Goal: Check status: Check status

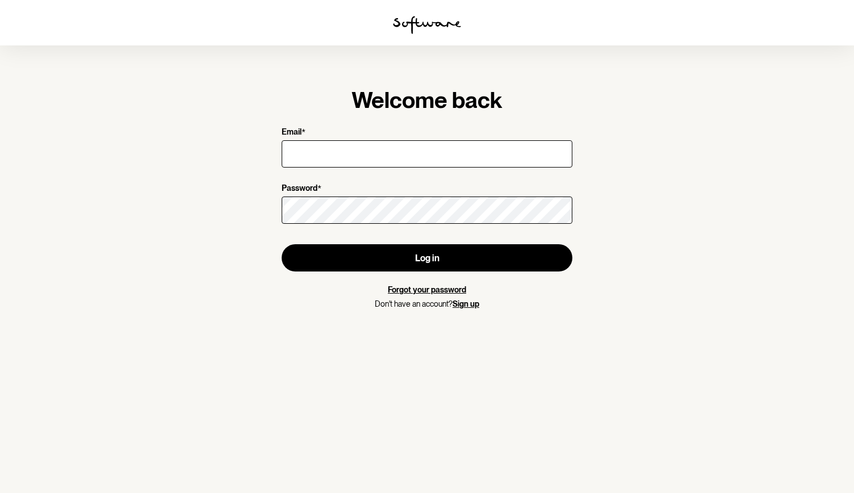
click at [388, 148] on input "Email *" at bounding box center [427, 153] width 291 height 27
type input "[EMAIL_ADDRESS][DOMAIN_NAME]"
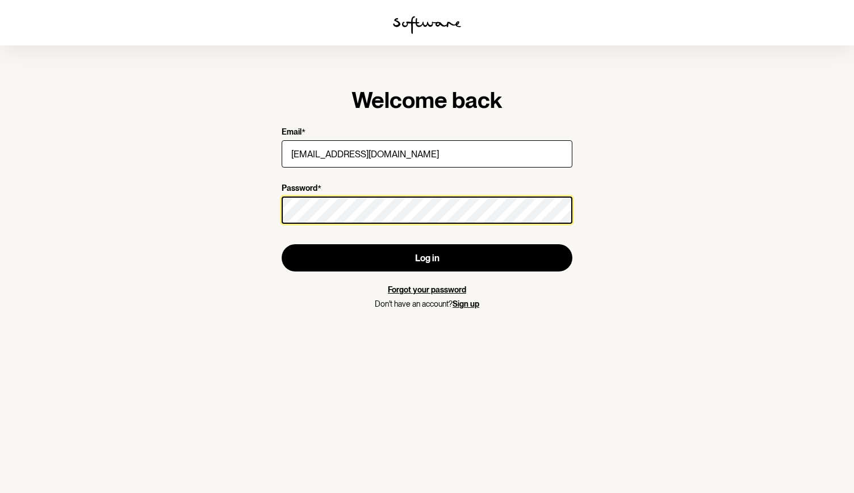
click at [282, 244] on button "Log in" at bounding box center [427, 257] width 291 height 27
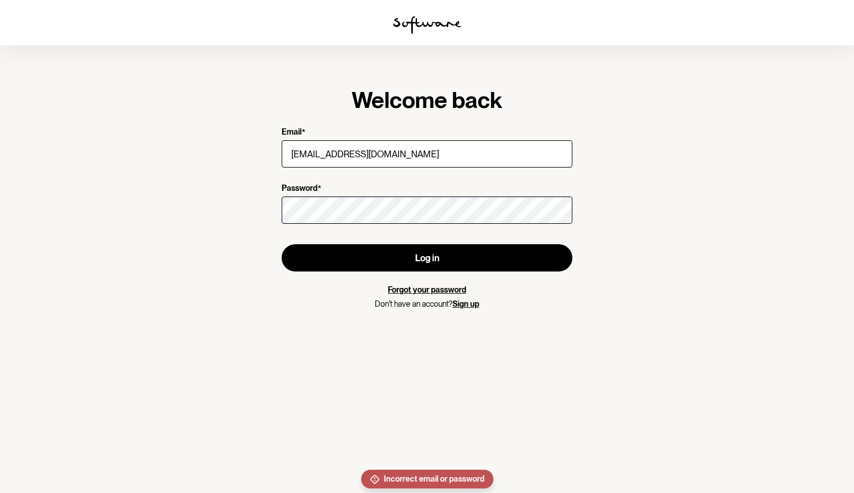
click at [428, 294] on link "Forgot your password" at bounding box center [427, 289] width 78 height 9
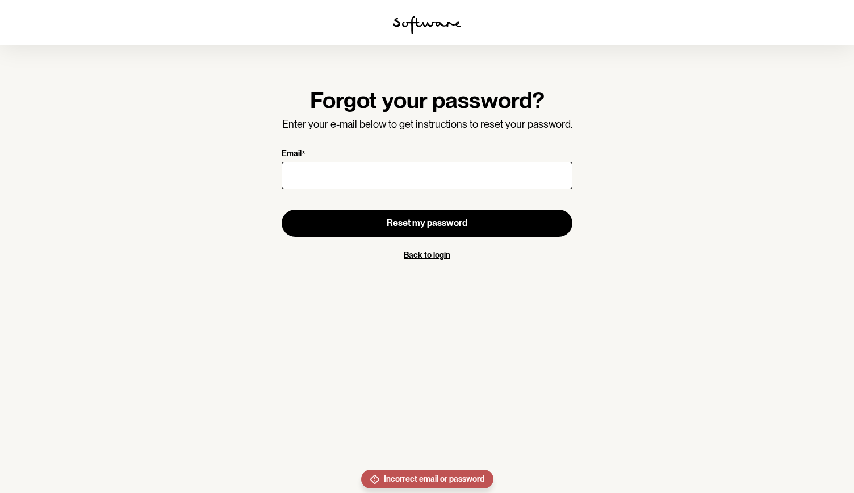
click at [436, 178] on input "Email *" at bounding box center [427, 175] width 291 height 27
type input "[EMAIL_ADDRESS][DOMAIN_NAME]"
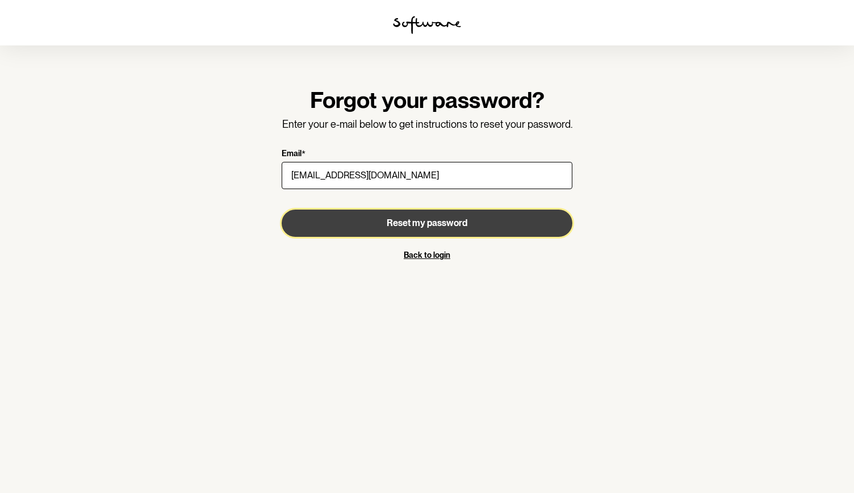
click at [419, 231] on button "Reset my password" at bounding box center [427, 223] width 291 height 27
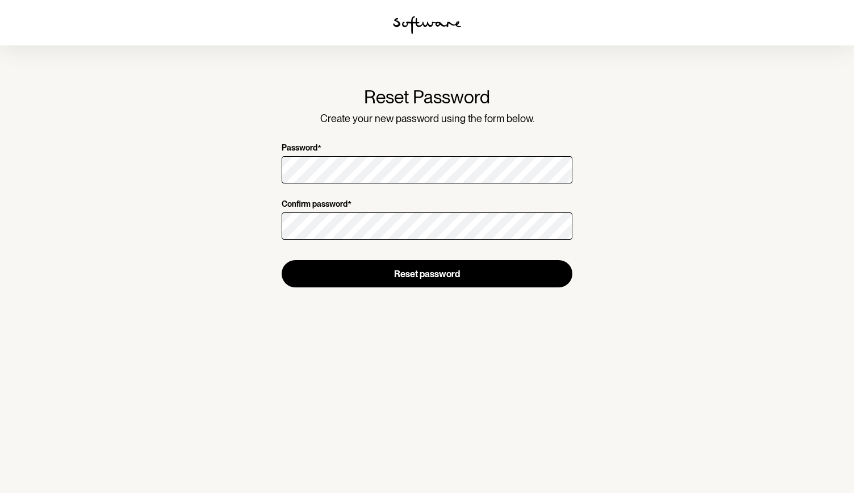
click at [374, 189] on form "Reset Password Create your new password using the form below. Password * Confir…" at bounding box center [427, 186] width 291 height 201
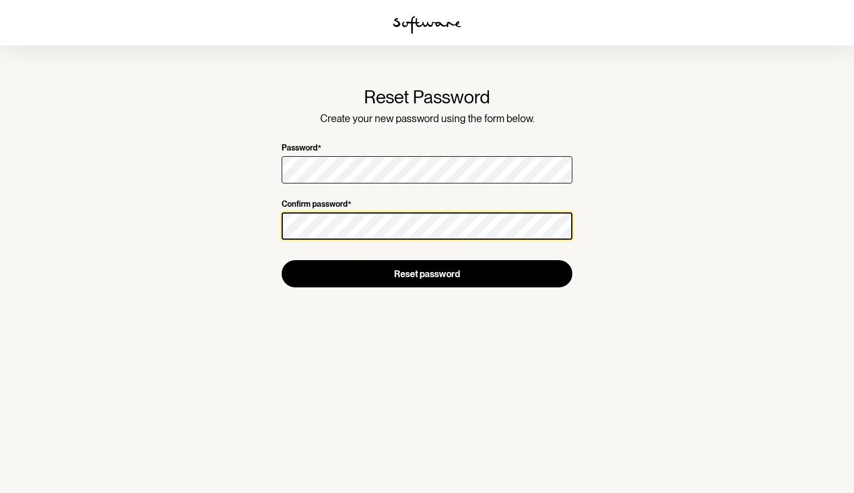
click at [282, 260] on button "Reset password" at bounding box center [427, 273] width 291 height 27
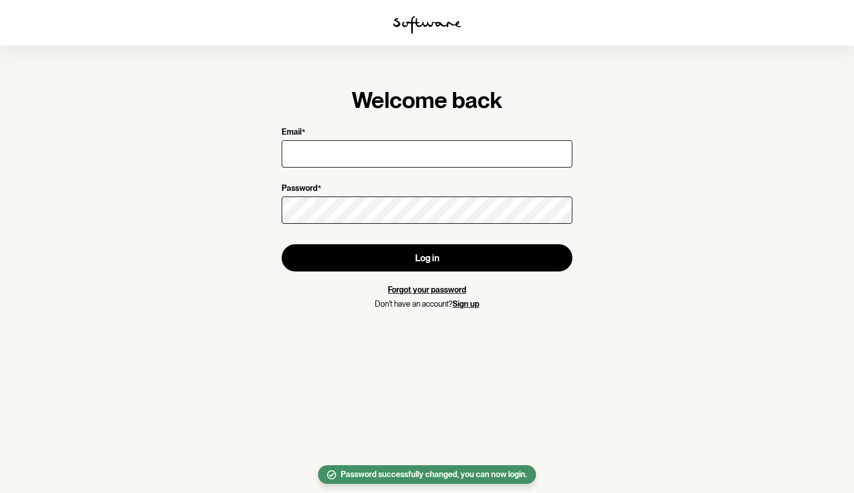
click at [408, 162] on input "Email *" at bounding box center [427, 153] width 291 height 27
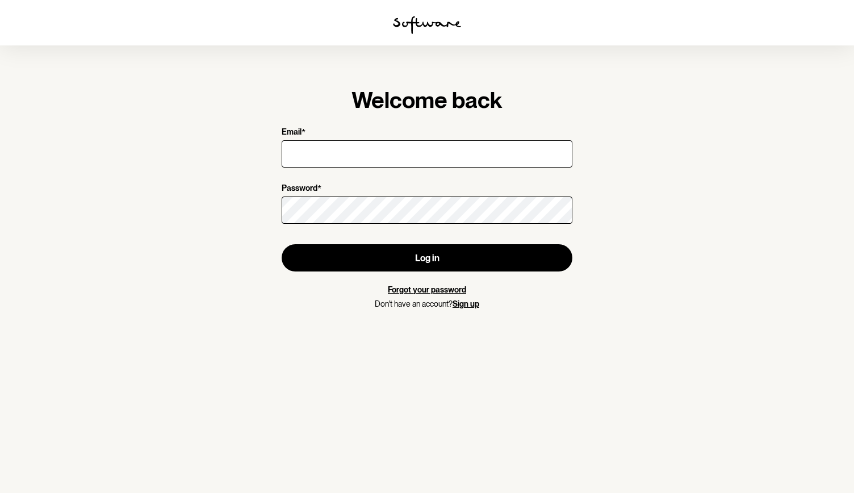
type input "[EMAIL_ADDRESS][DOMAIN_NAME]"
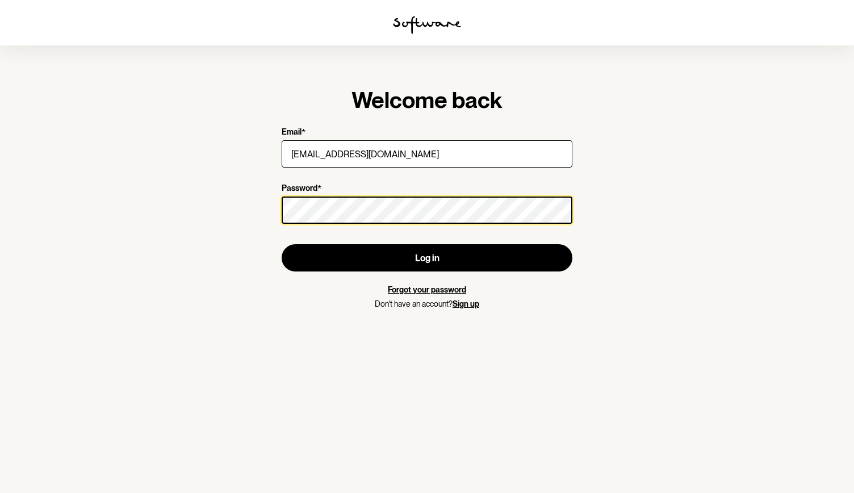
click at [282, 244] on button "Log in" at bounding box center [427, 257] width 291 height 27
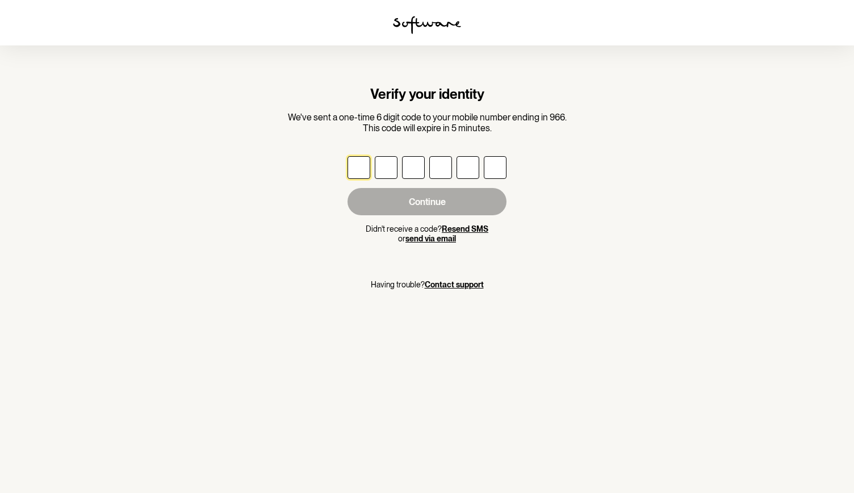
type input "8"
type input "0"
type input "6"
type input "3"
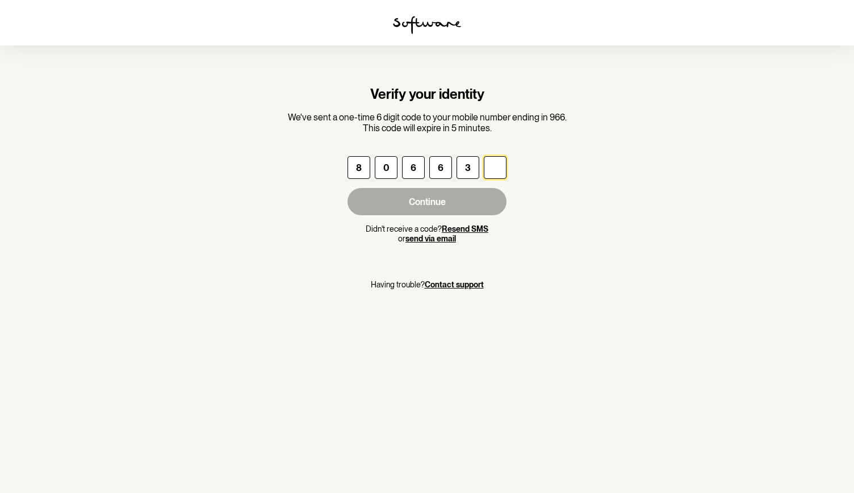
type input "5"
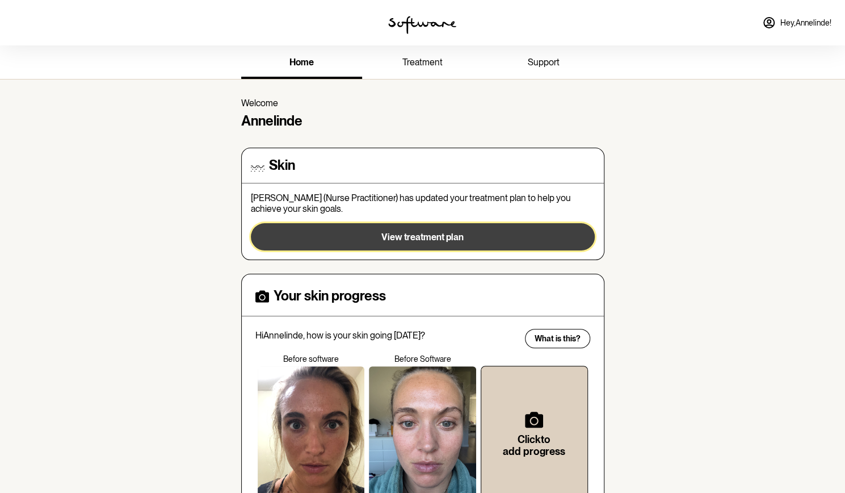
click at [427, 243] on button "View treatment plan" at bounding box center [423, 236] width 344 height 27
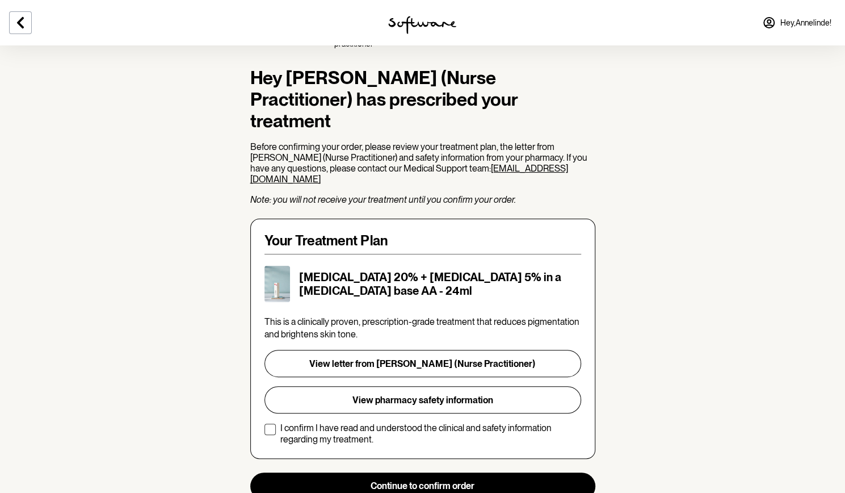
scroll to position [62, 0]
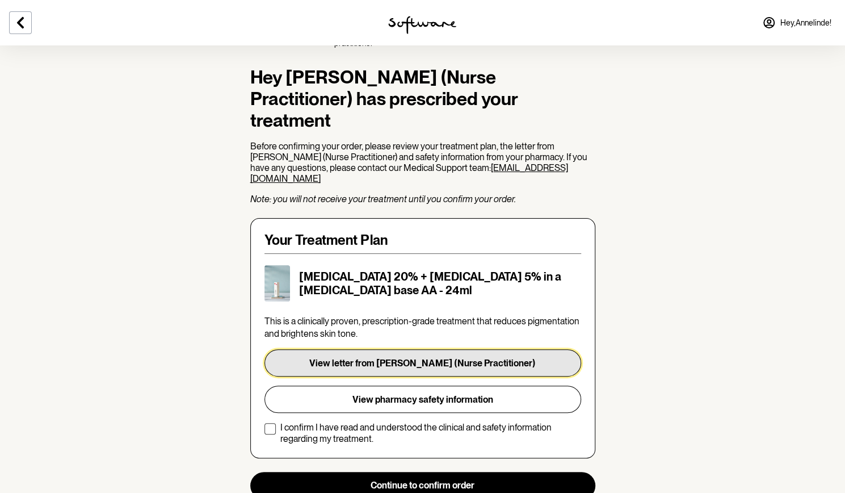
click at [464, 358] on button "View letter from [PERSON_NAME] (Nurse Practitioner)" at bounding box center [423, 362] width 317 height 27
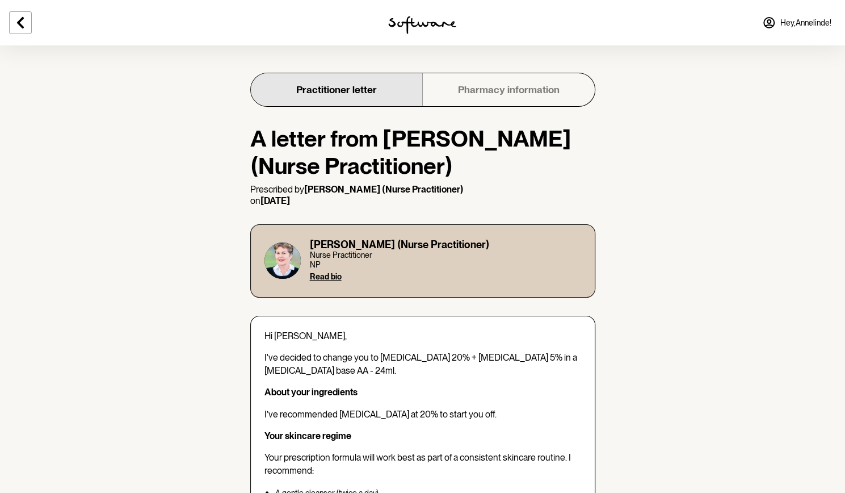
click at [491, 74] on link "Pharmacy information" at bounding box center [508, 89] width 172 height 33
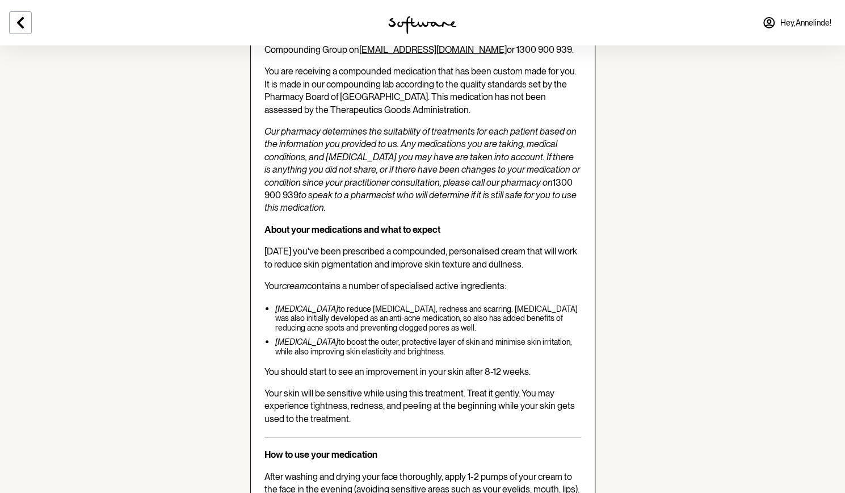
scroll to position [256, 0]
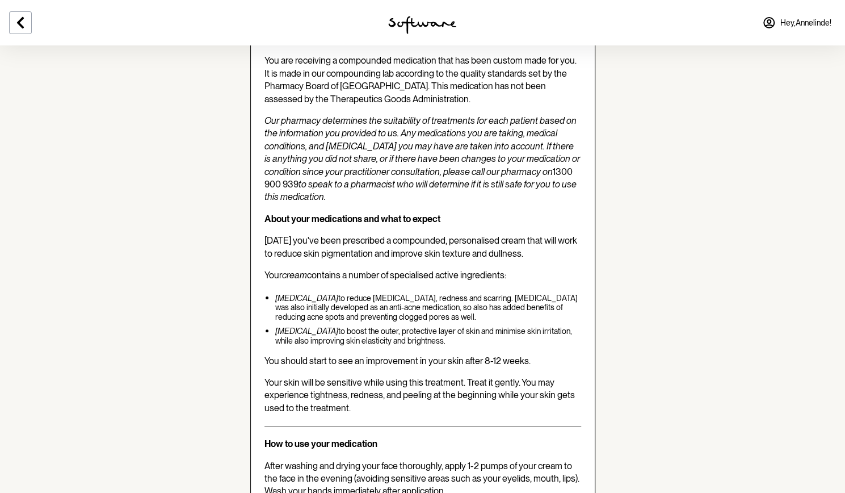
drag, startPoint x: 429, startPoint y: 340, endPoint x: 269, endPoint y: 298, distance: 165.5
click at [275, 298] on ul "[MEDICAL_DATA] to reduce [MEDICAL_DATA], redness and scarring. [MEDICAL_DATA] w…" at bounding box center [428, 318] width 306 height 55
copy ul "[MEDICAL_DATA] to reduce [MEDICAL_DATA], redness and scarring. [MEDICAL_DATA] w…"
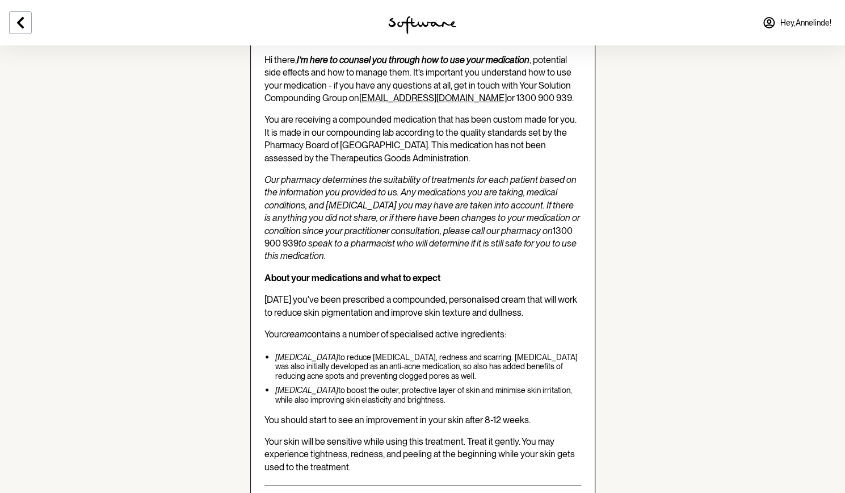
scroll to position [0, 0]
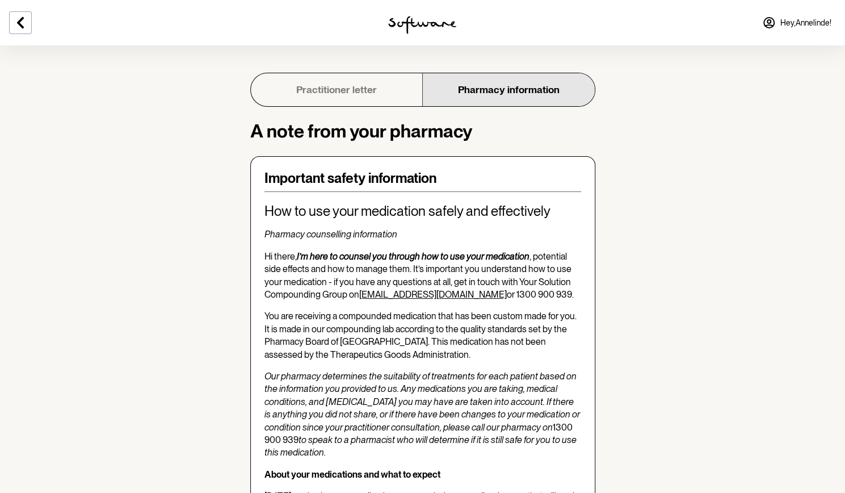
click at [353, 89] on link "Practitioner letter" at bounding box center [337, 89] width 172 height 33
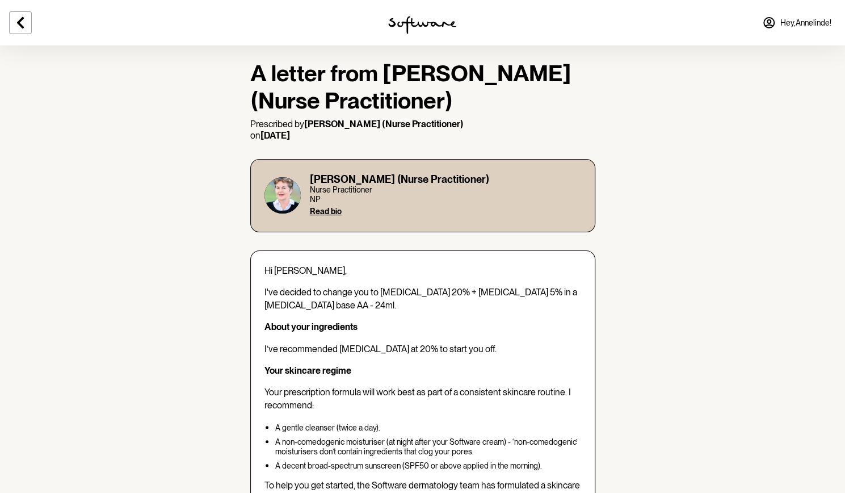
scroll to position [90, 0]
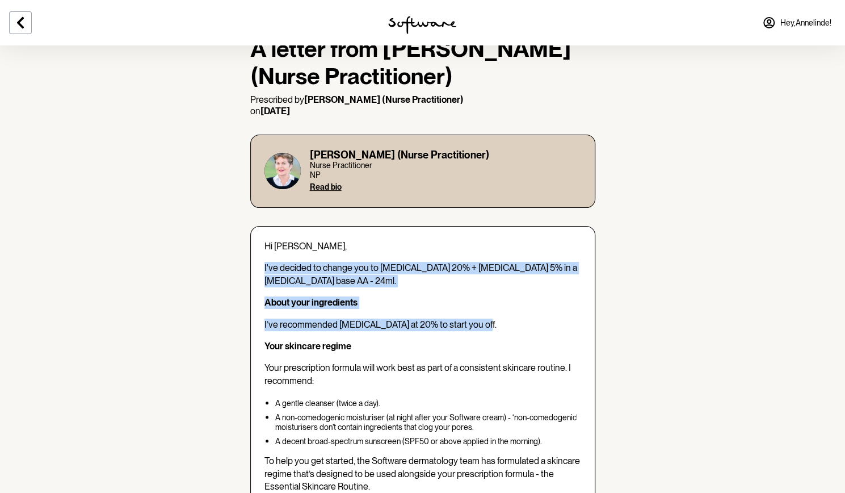
drag, startPoint x: 258, startPoint y: 266, endPoint x: 495, endPoint y: 334, distance: 246.4
copy div "I've decided to change you to [MEDICAL_DATA] 20% + [MEDICAL_DATA] 5% in a [MEDI…"
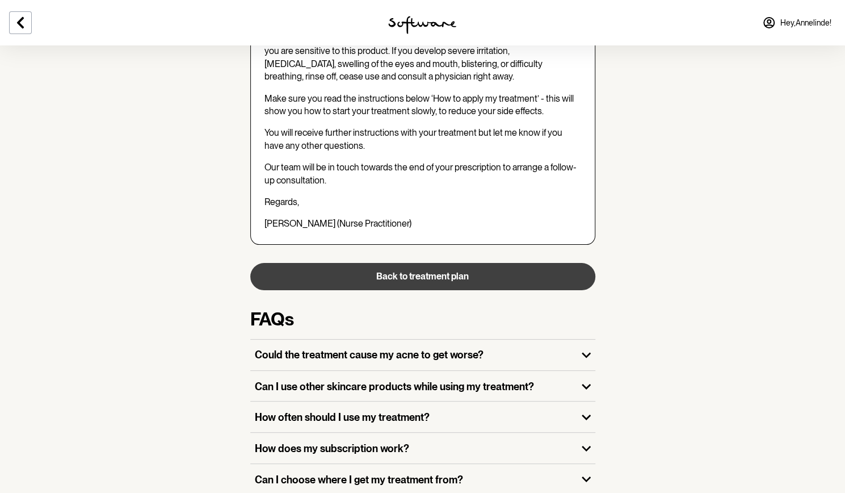
scroll to position [1007, 0]
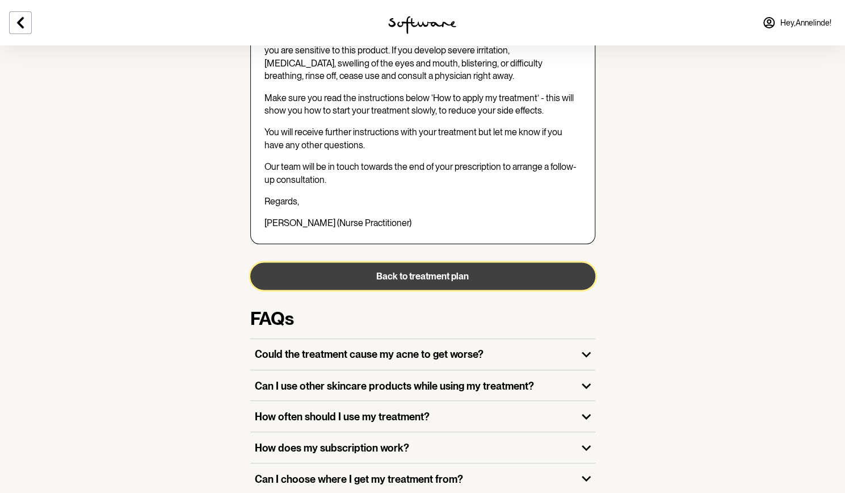
click at [457, 262] on button "Back to treatment plan" at bounding box center [422, 275] width 345 height 27
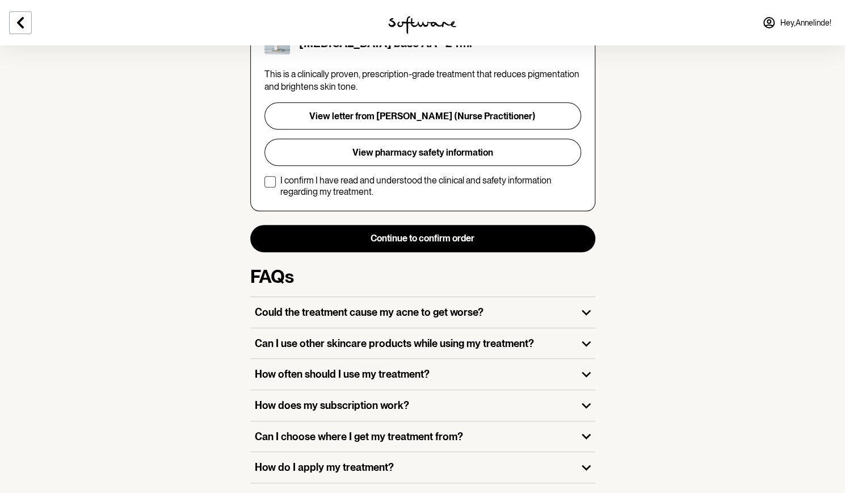
scroll to position [326, 0]
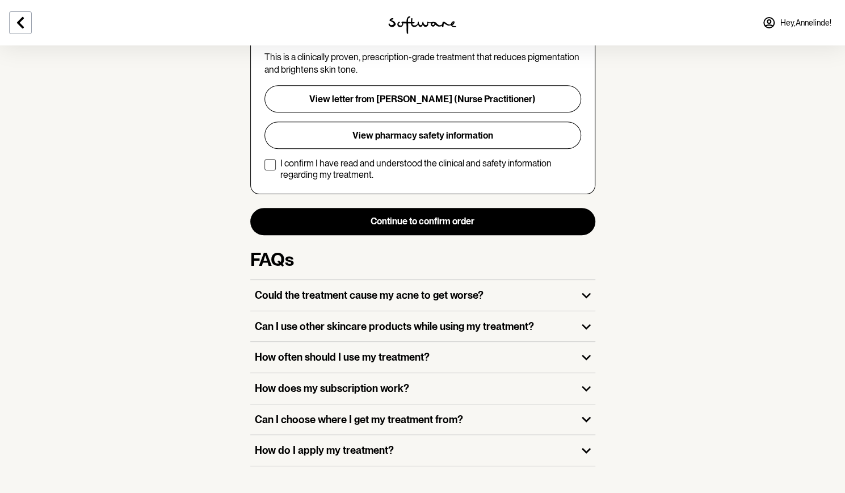
click at [269, 146] on div "This is a clinically proven, prescription-grade treatment that reduces pigmenta…" at bounding box center [423, 115] width 317 height 129
click at [269, 159] on span at bounding box center [270, 164] width 11 height 11
click at [265, 169] on input "I confirm I have read and understood the clinical and safety information regard…" at bounding box center [264, 169] width 1 height 1
checkbox input "true"
